Goal: Task Accomplishment & Management: Complete application form

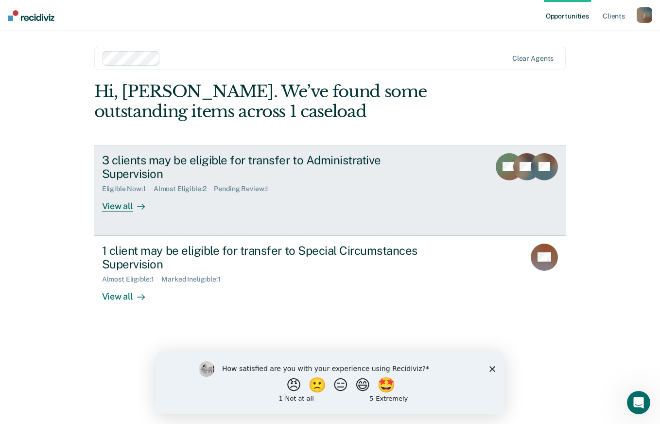
click at [322, 157] on div "3 clients may be eligible for transfer to Administrative Supervision" at bounding box center [272, 167] width 341 height 28
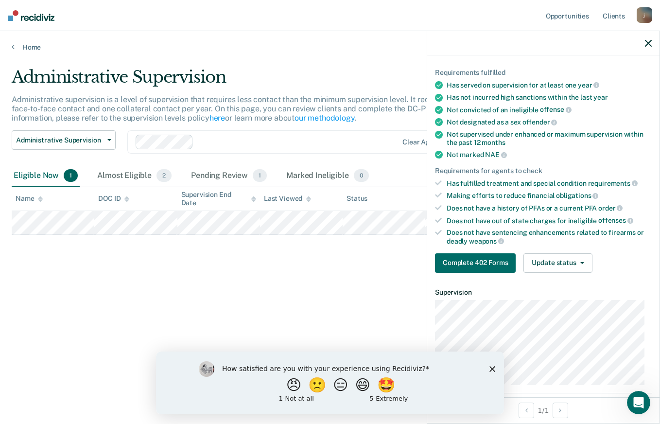
scroll to position [54, 0]
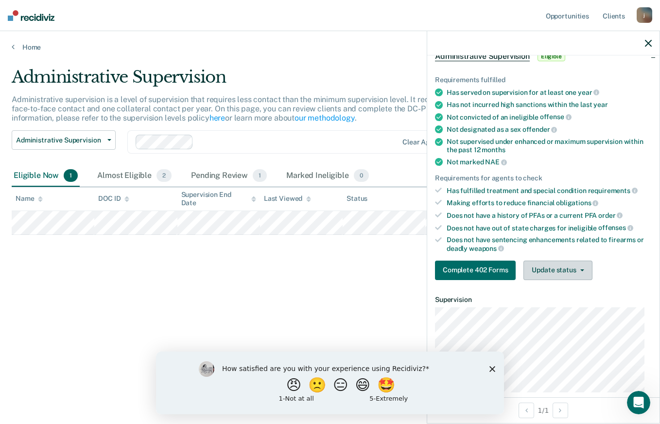
click at [581, 269] on icon "button" at bounding box center [582, 270] width 4 height 2
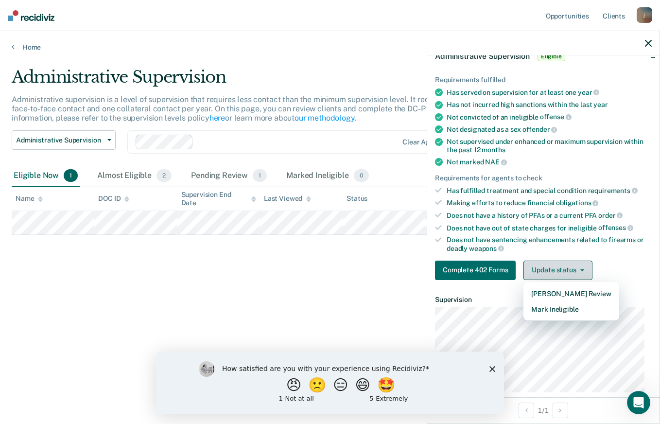
click at [587, 312] on button "Mark Ineligible" at bounding box center [570, 309] width 95 height 16
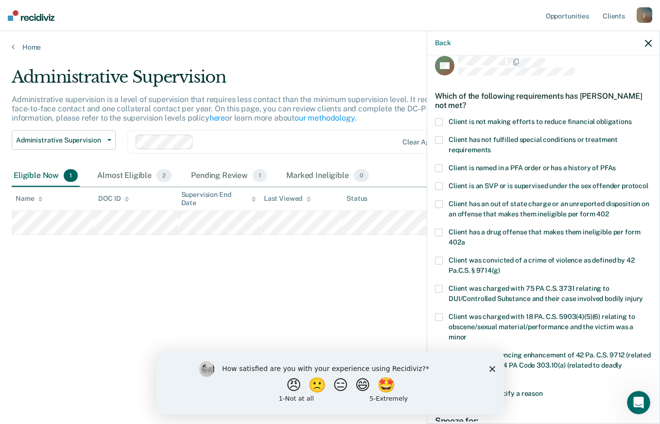
scroll to position [8, 0]
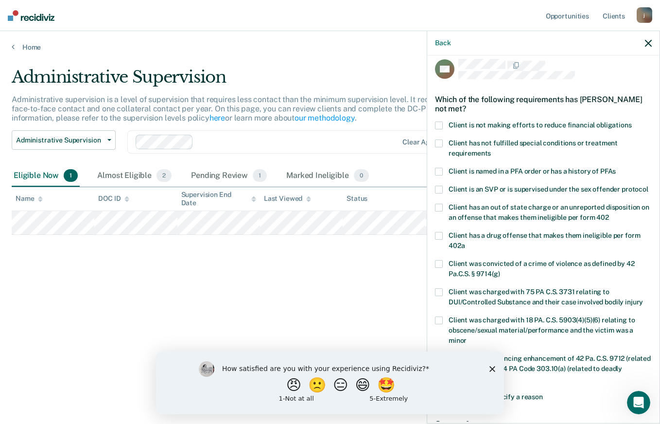
click at [600, 126] on span "Client is not making efforts to reduce financial obligations" at bounding box center [540, 125] width 183 height 8
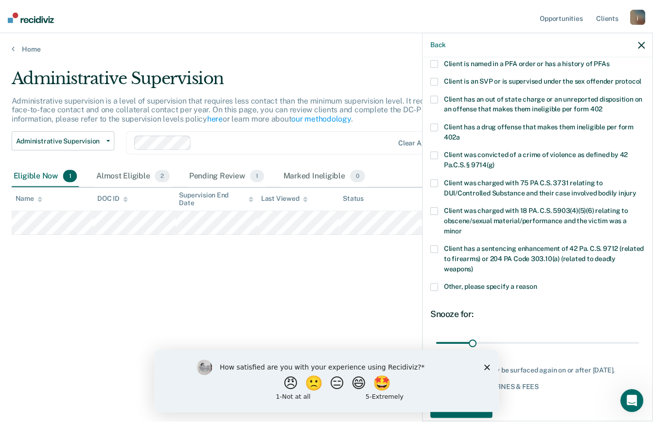
scroll to position [143, 0]
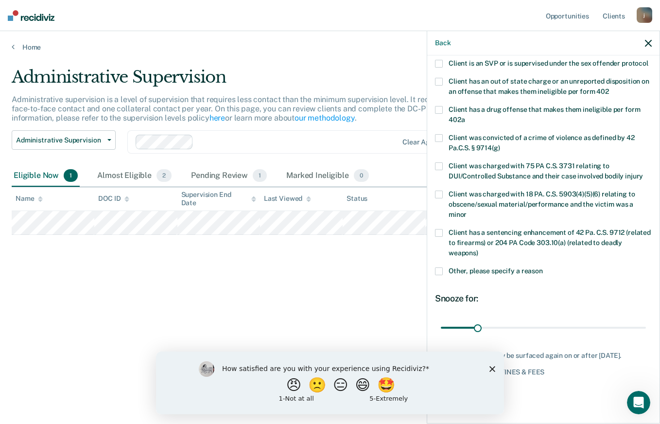
click at [492, 366] on icon "Close survey" at bounding box center [492, 369] width 6 height 6
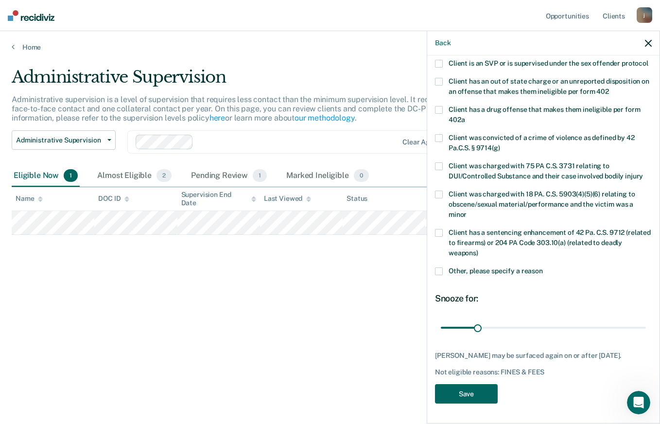
click at [473, 396] on button "Save" at bounding box center [466, 394] width 63 height 20
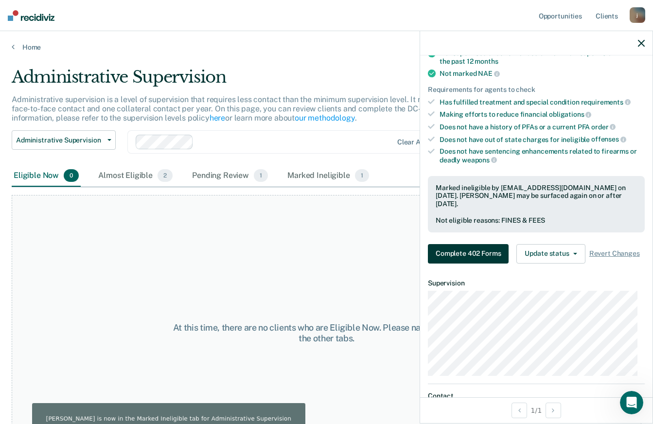
click at [479, 245] on button "Complete 402 Forms" at bounding box center [468, 253] width 81 height 19
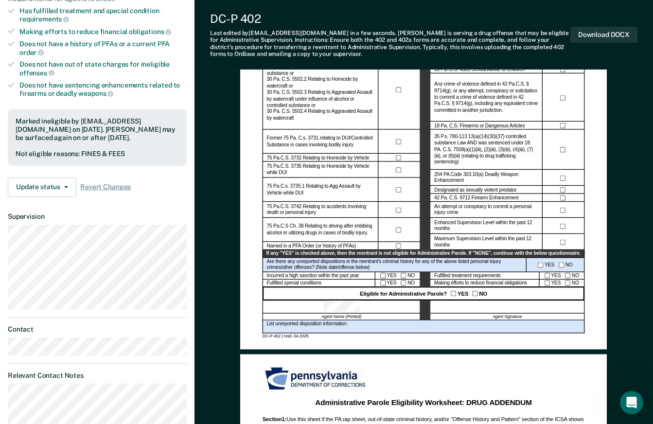
scroll to position [194, 0]
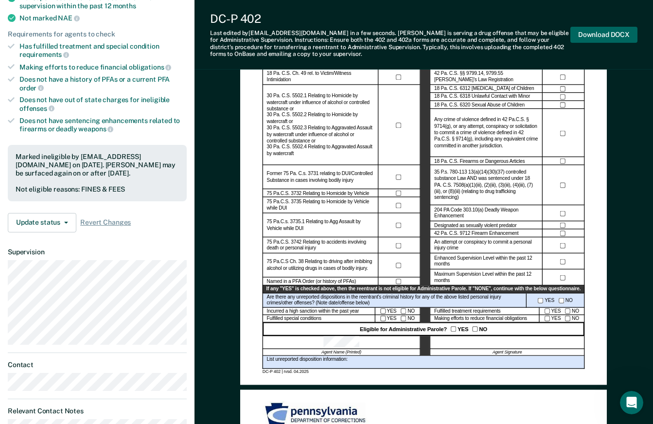
click at [617, 32] on button "Download DOCX" at bounding box center [603, 35] width 67 height 16
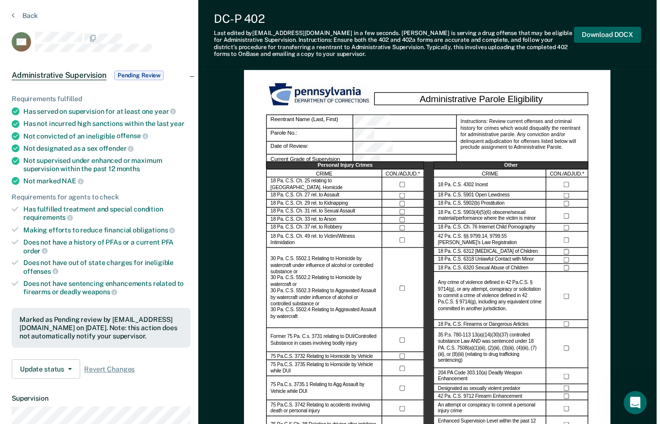
scroll to position [0, 0]
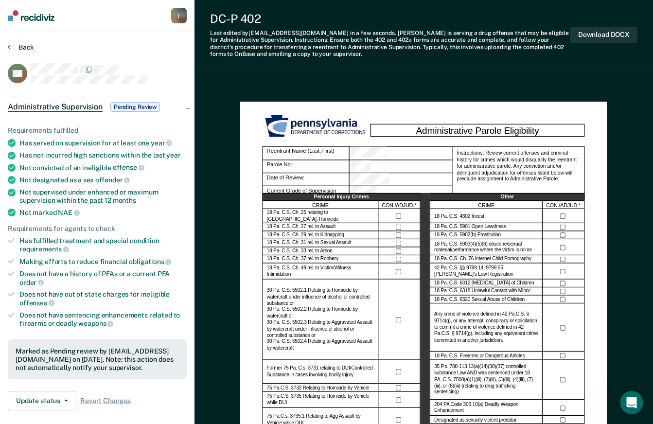
click at [22, 47] on button "Back" at bounding box center [21, 47] width 26 height 9
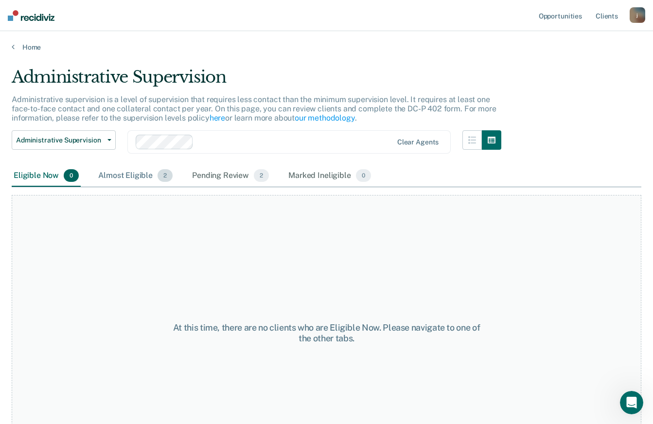
click at [158, 176] on span "2" at bounding box center [164, 175] width 15 height 13
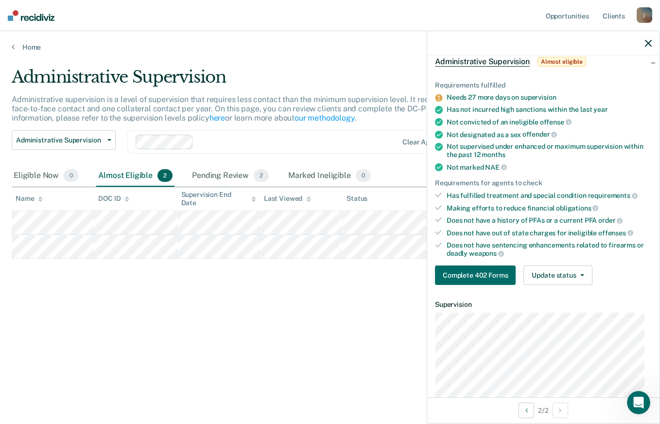
scroll to position [53, 0]
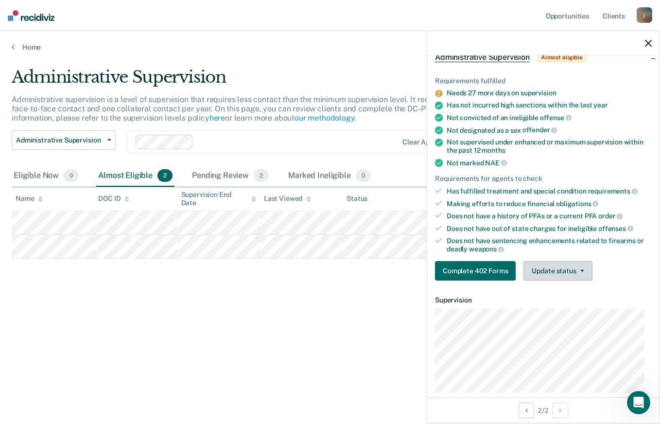
click at [575, 269] on button "Update status" at bounding box center [557, 270] width 69 height 19
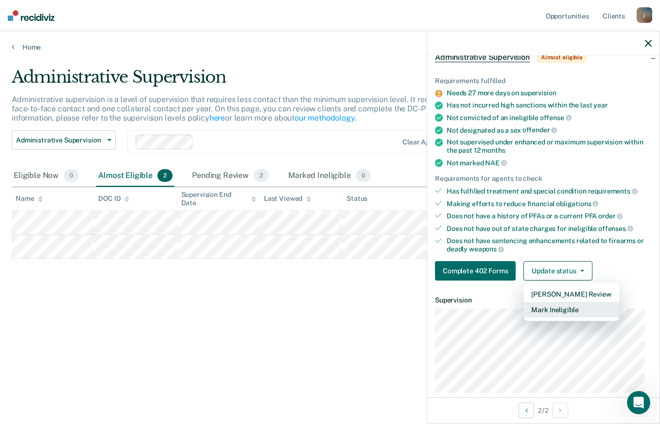
click at [583, 311] on button "Mark Ineligible" at bounding box center [570, 310] width 95 height 16
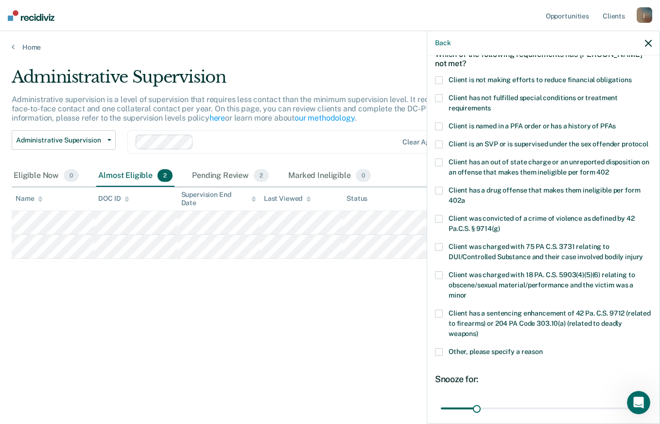
click at [469, 99] on span "Client has not fulfilled special conditions or treatment requirements" at bounding box center [533, 103] width 169 height 18
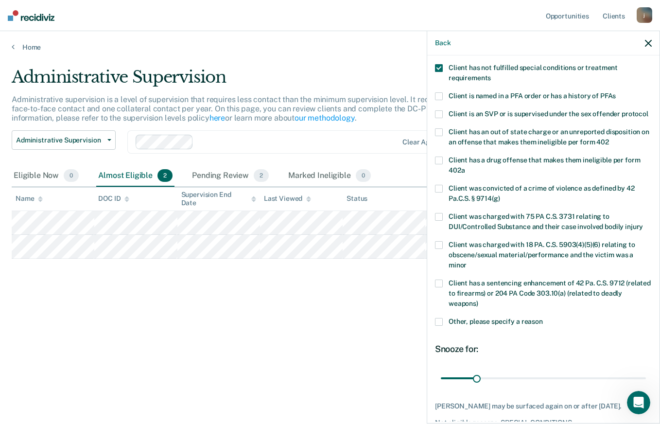
scroll to position [143, 0]
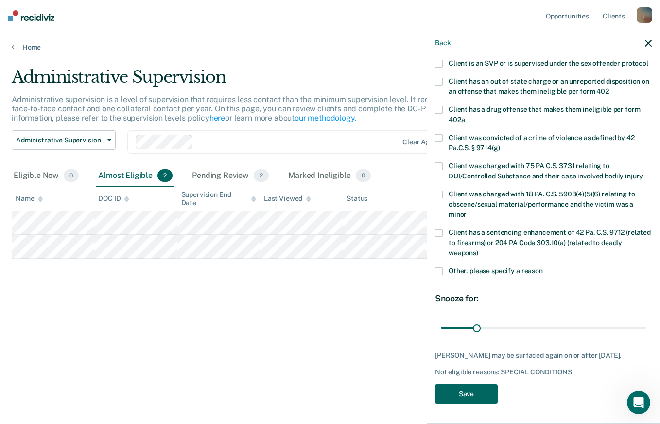
click at [485, 391] on button "Save" at bounding box center [466, 394] width 63 height 20
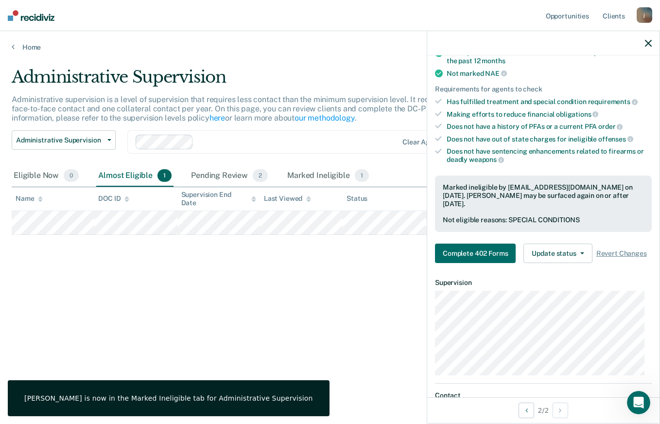
click at [649, 43] on icon "button" at bounding box center [648, 43] width 7 height 7
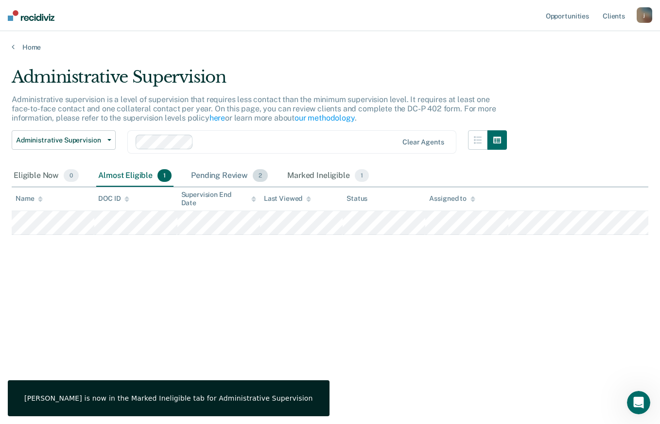
click at [230, 170] on div "Pending Review 2" at bounding box center [229, 175] width 81 height 21
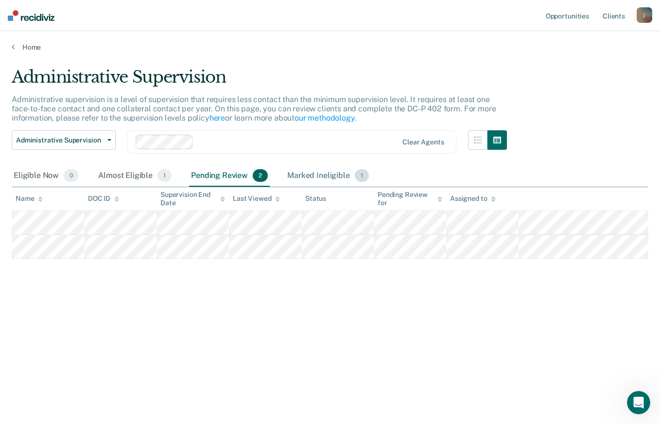
click at [332, 176] on div "Marked Ineligible 1" at bounding box center [328, 175] width 86 height 21
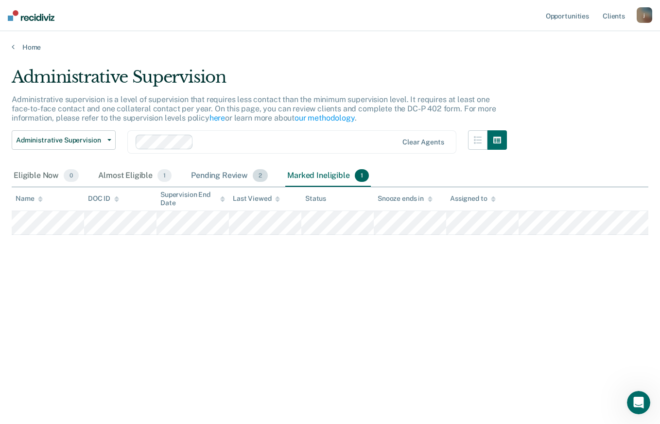
click at [230, 174] on div "Pending Review 2" at bounding box center [229, 175] width 81 height 21
